Goal: Information Seeking & Learning: Learn about a topic

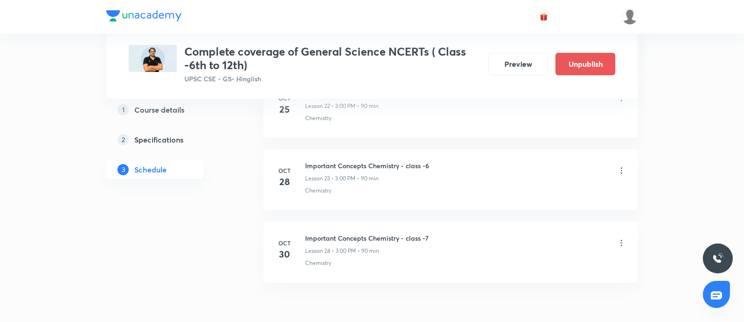
scroll to position [2129, 0]
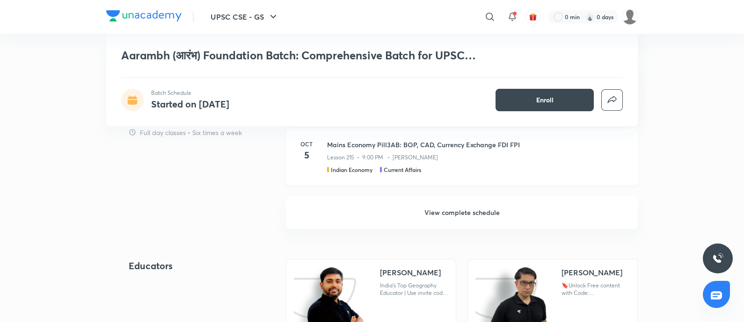
scroll to position [994, 0]
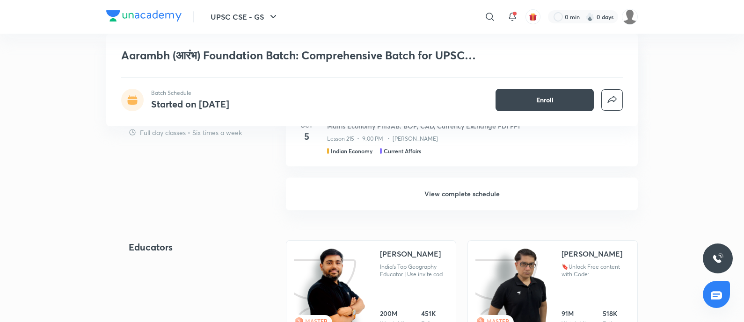
click at [428, 191] on h6 "View complete schedule" at bounding box center [462, 194] width 352 height 33
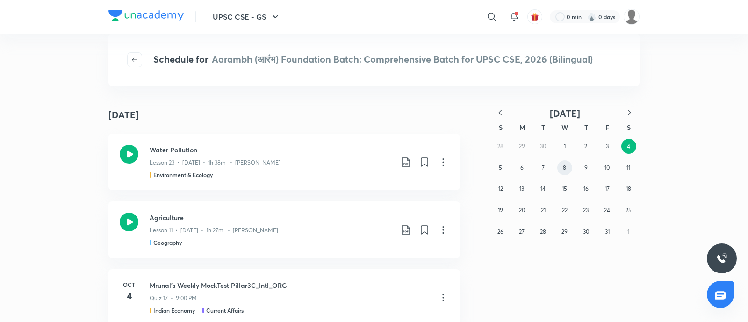
click at [564, 164] on abbr "8" at bounding box center [564, 167] width 3 height 7
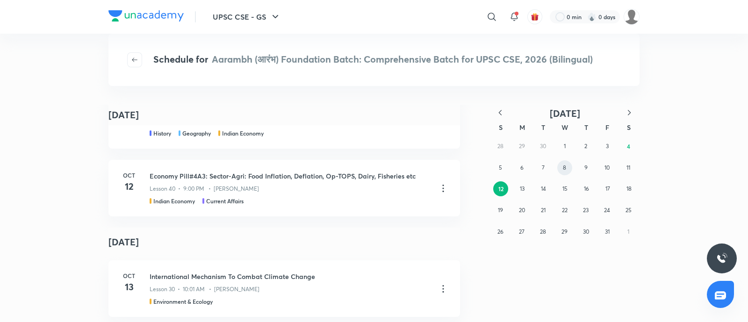
scroll to position [818, 0]
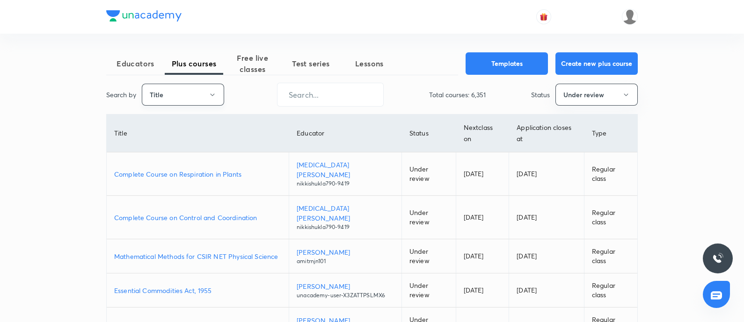
click at [196, 95] on button "Title" at bounding box center [183, 95] width 82 height 22
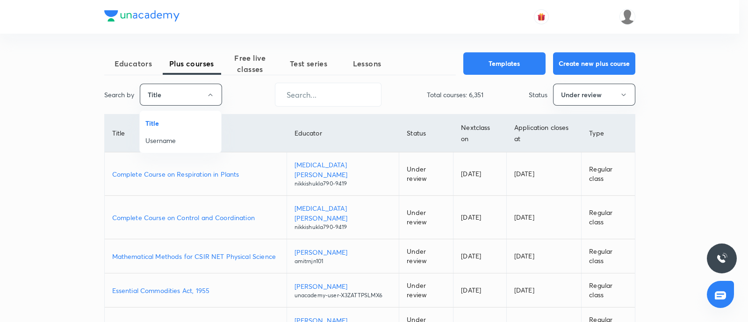
drag, startPoint x: 167, startPoint y: 142, endPoint x: 316, endPoint y: 98, distance: 155.1
click at [167, 141] on span "Username" at bounding box center [180, 141] width 70 height 10
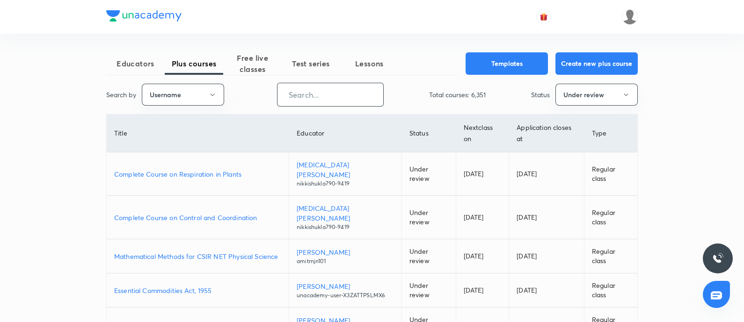
click at [317, 92] on input "text" at bounding box center [330, 95] width 106 height 24
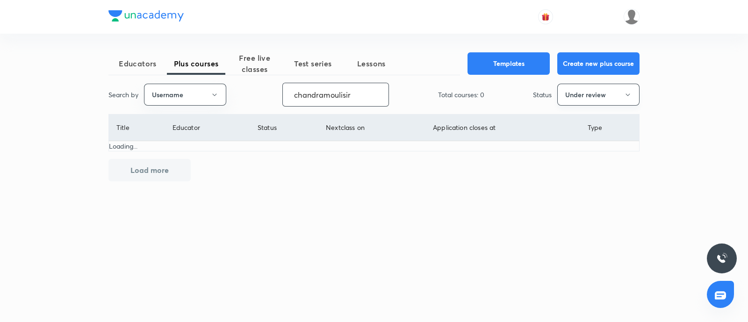
type input "chandramoulisir"
click at [591, 94] on button "Under review" at bounding box center [599, 95] width 82 height 22
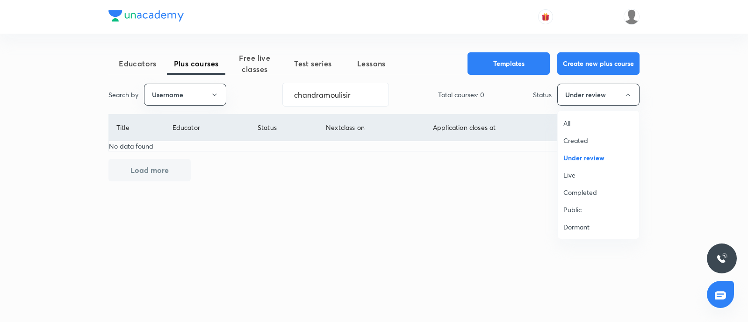
drag, startPoint x: 573, startPoint y: 176, endPoint x: 482, endPoint y: 232, distance: 106.5
click at [573, 176] on span "Live" at bounding box center [599, 175] width 70 height 10
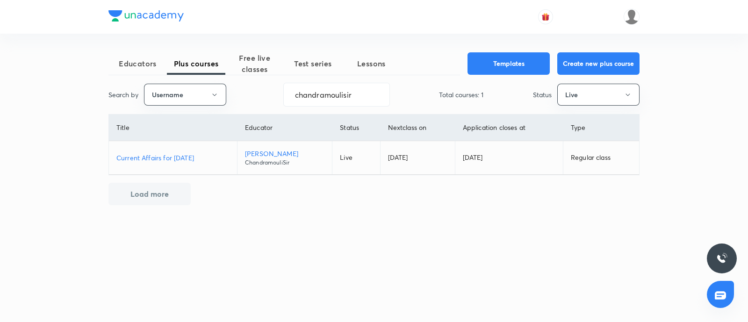
click at [192, 159] on p "Current Affairs for [DATE]" at bounding box center [172, 158] width 113 height 10
